Goal: Task Accomplishment & Management: Use online tool/utility

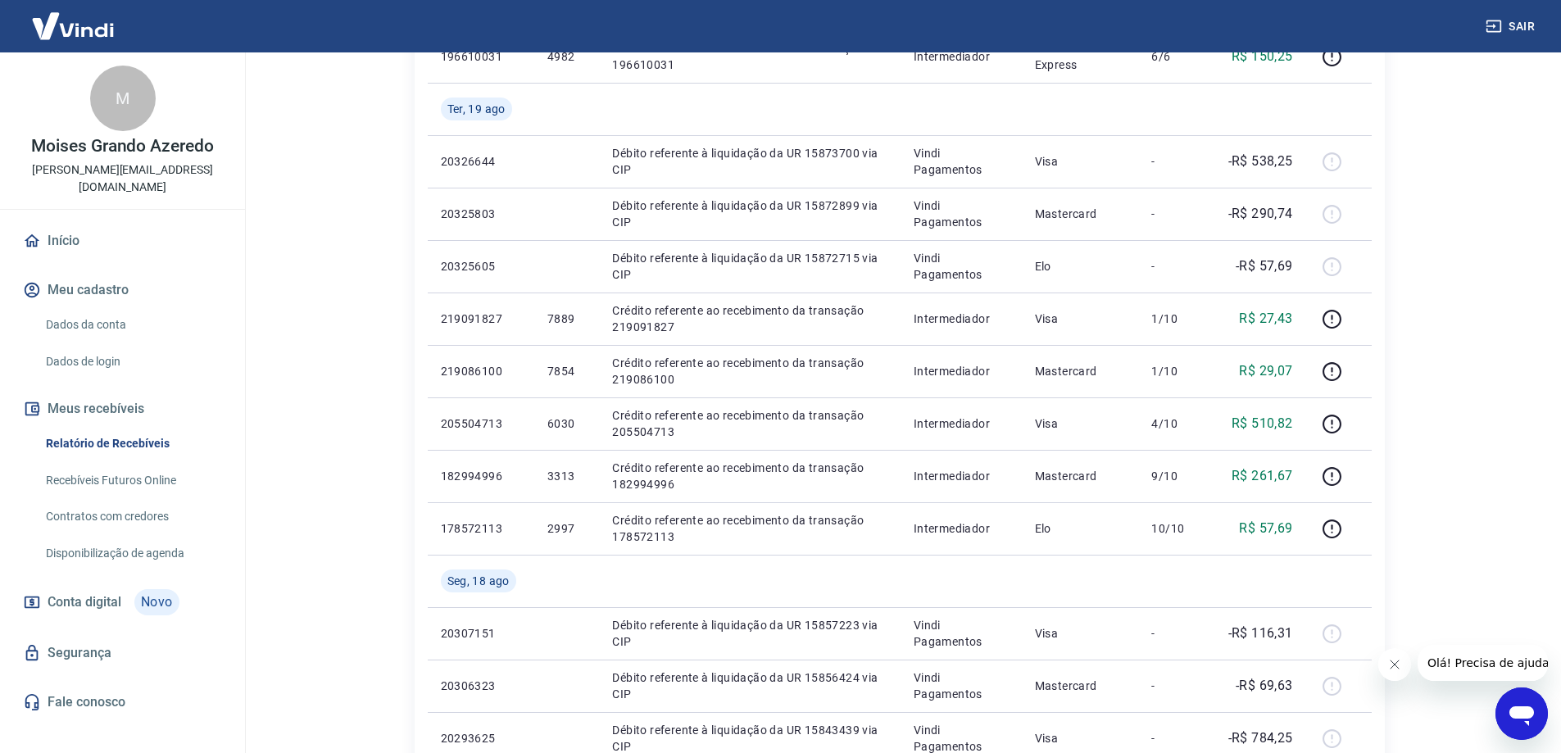
scroll to position [820, 0]
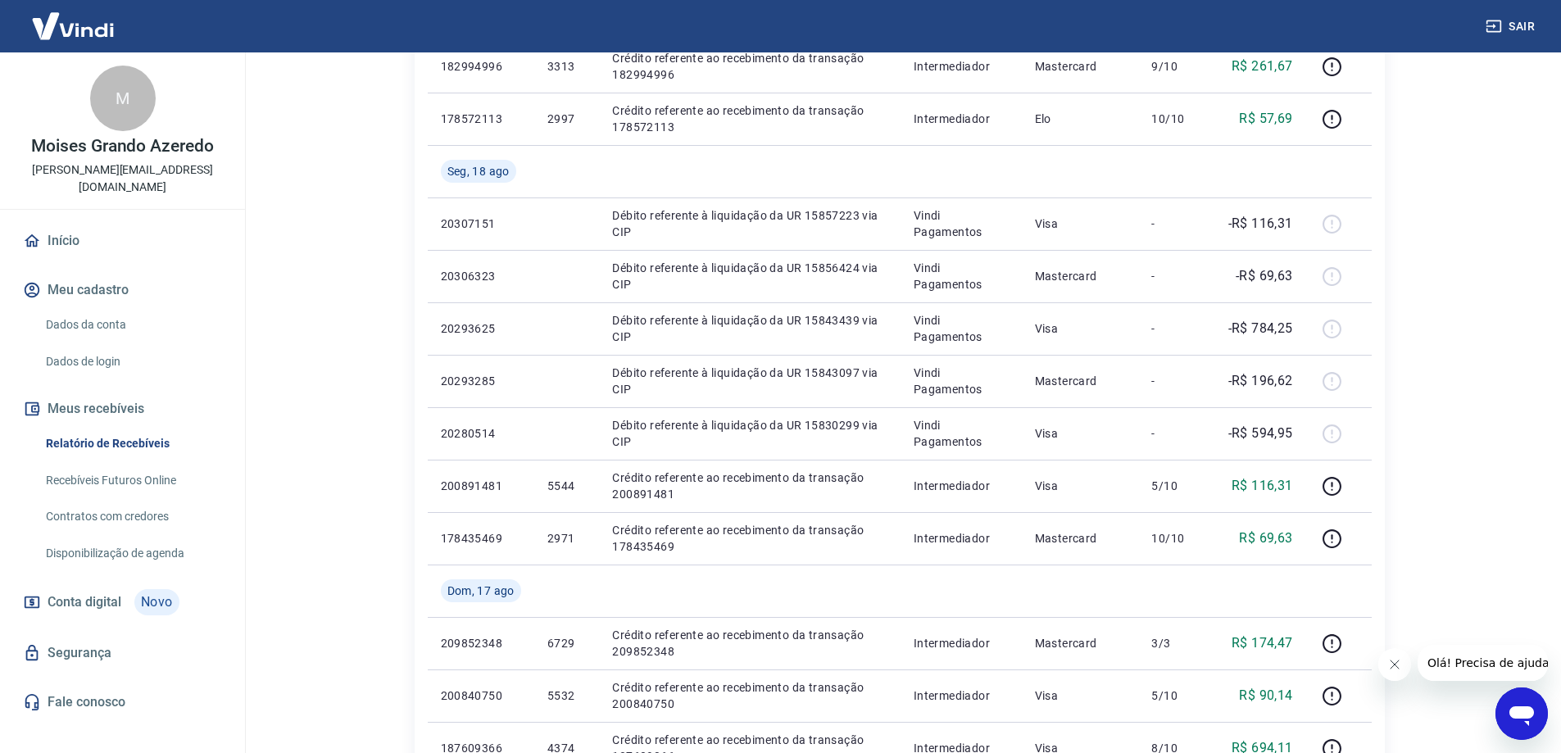
click at [123, 107] on div "M" at bounding box center [123, 99] width 66 height 66
click at [68, 225] on link "Início" at bounding box center [123, 241] width 206 height 36
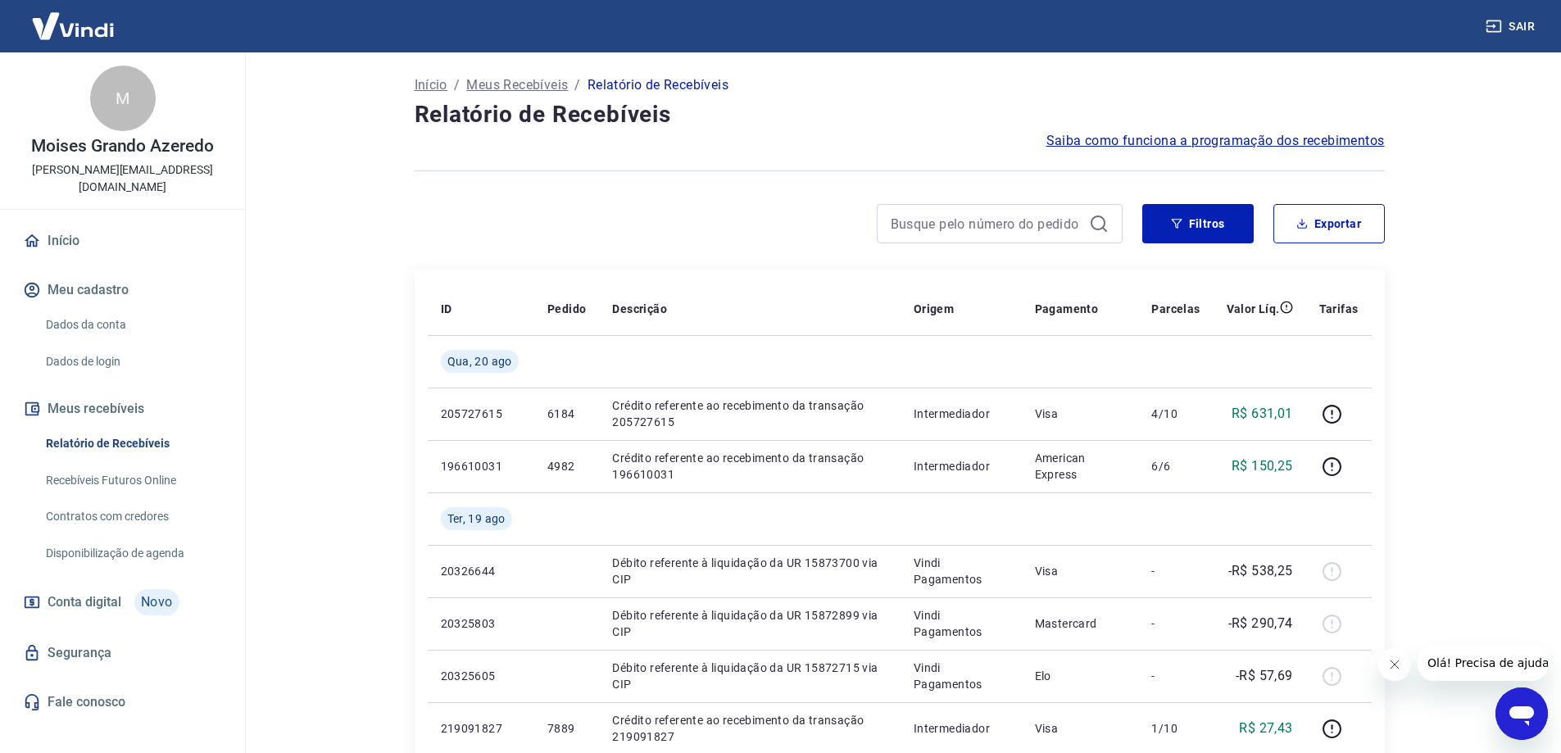
click at [1513, 34] on button "Sair" at bounding box center [1512, 26] width 59 height 30
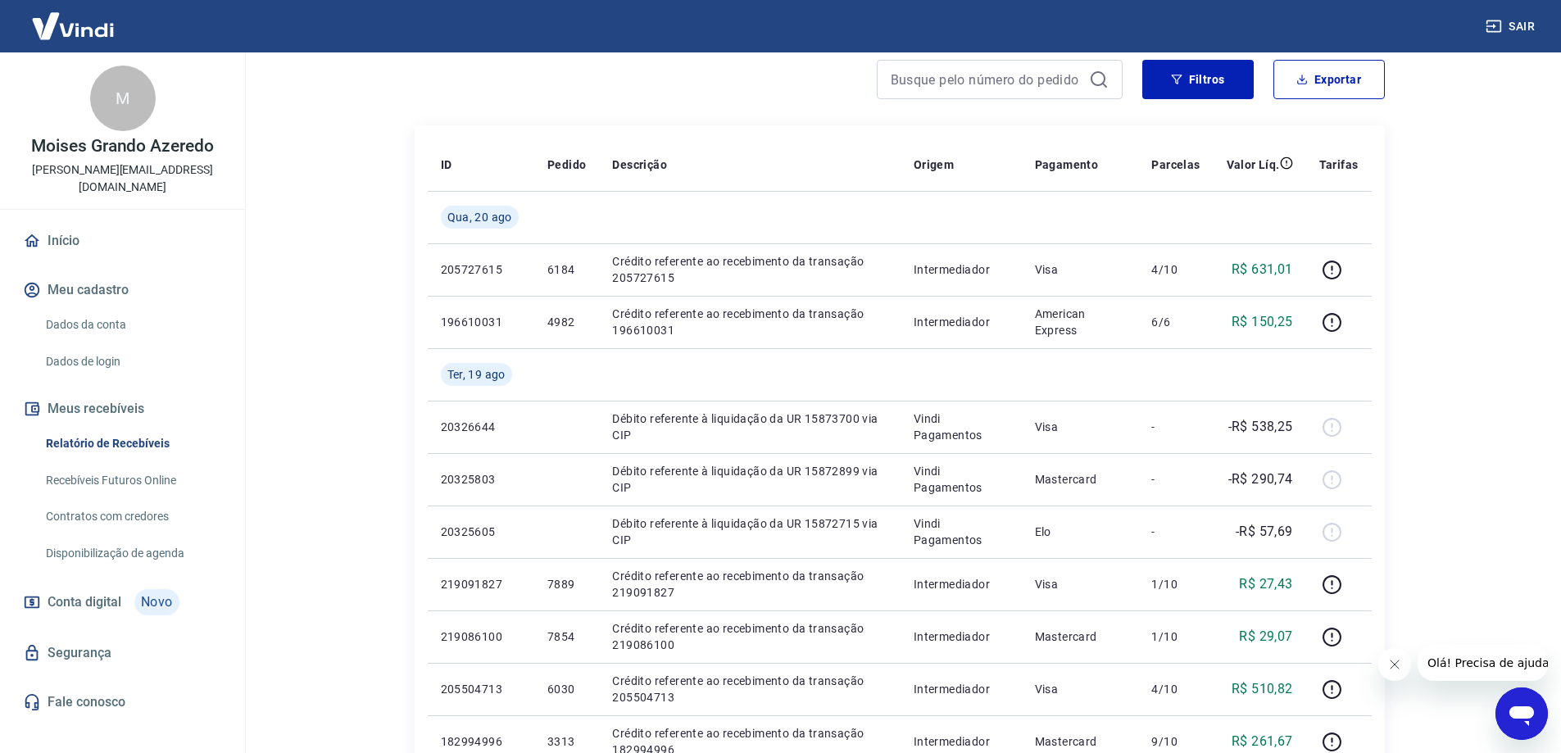
scroll to position [164, 0]
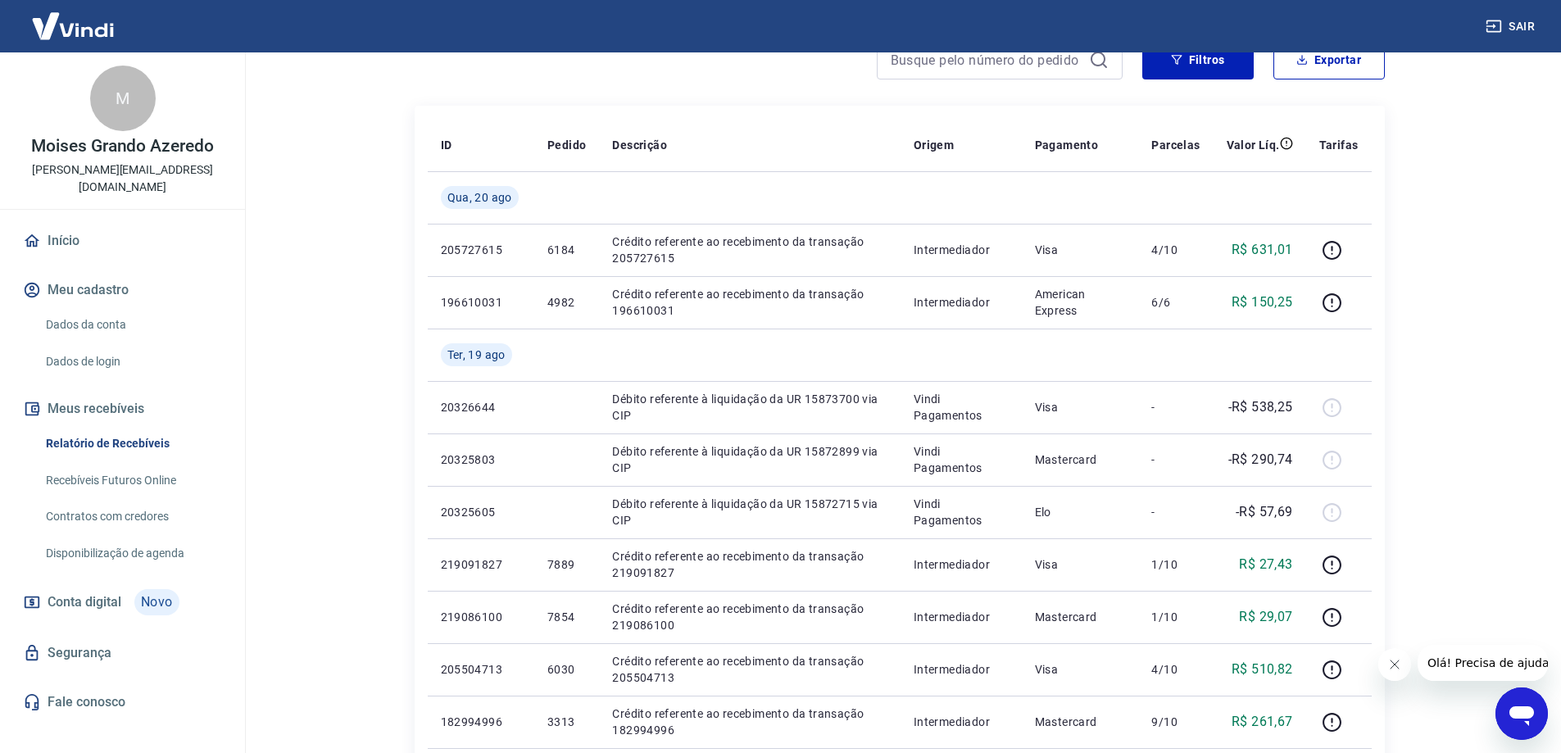
click at [129, 164] on p "[PERSON_NAME][EMAIL_ADDRESS][DOMAIN_NAME]" at bounding box center [122, 178] width 219 height 34
click at [130, 138] on p "Moises Grando Azeredo" at bounding box center [122, 146] width 183 height 17
click at [124, 105] on div "M" at bounding box center [123, 99] width 66 height 66
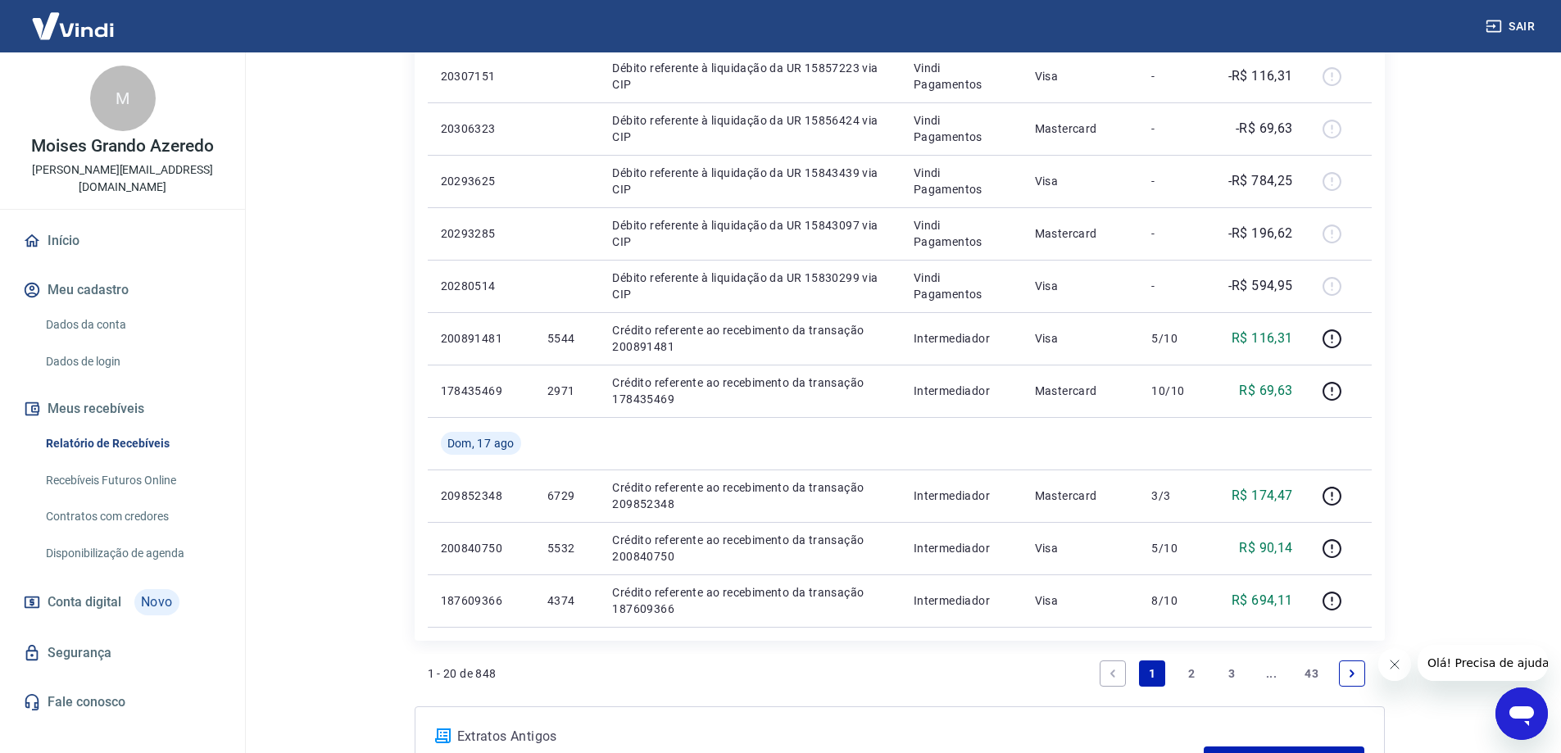
scroll to position [1111, 0]
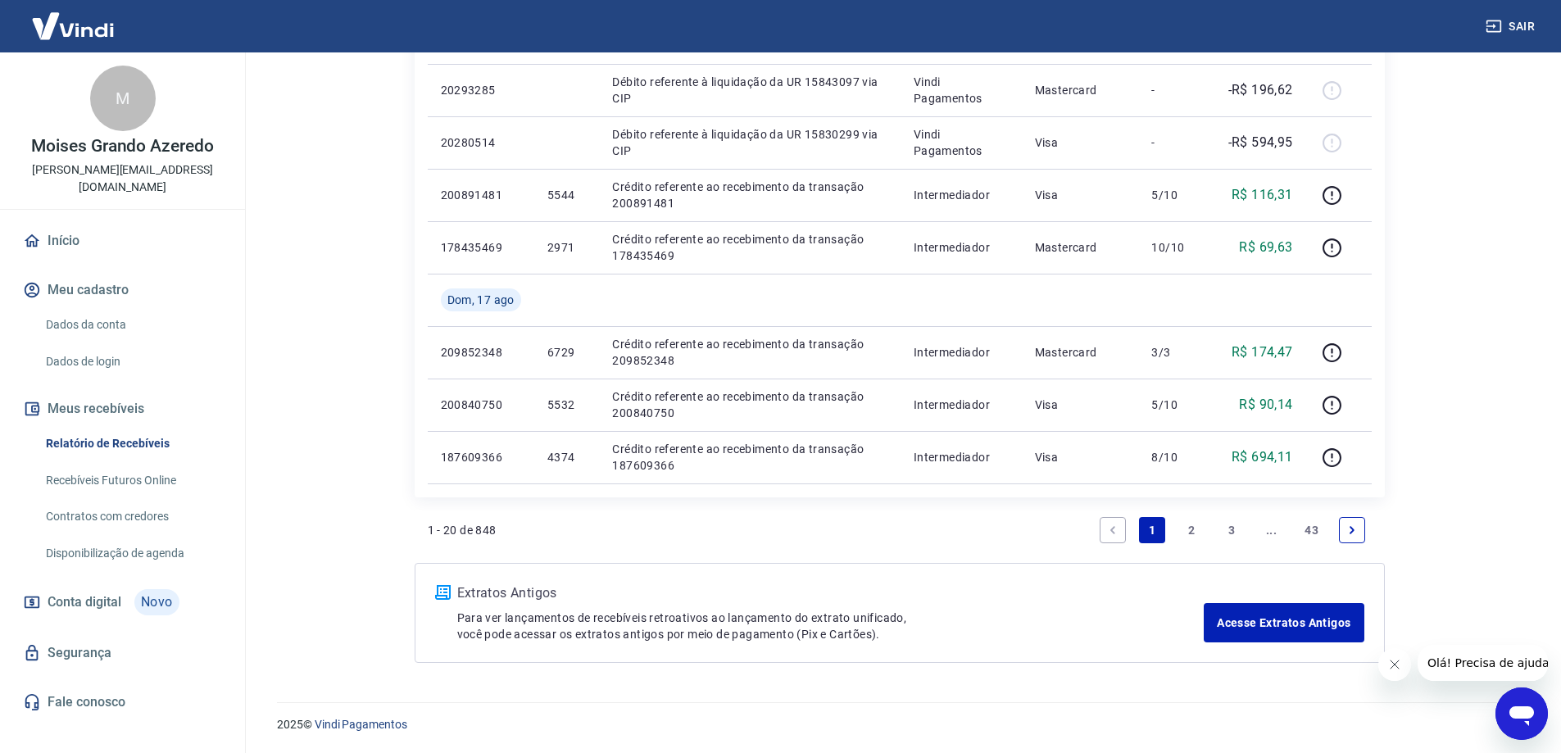
click at [123, 464] on link "Recebíveis Futuros Online" at bounding box center [132, 481] width 186 height 34
